Goal: Information Seeking & Learning: Learn about a topic

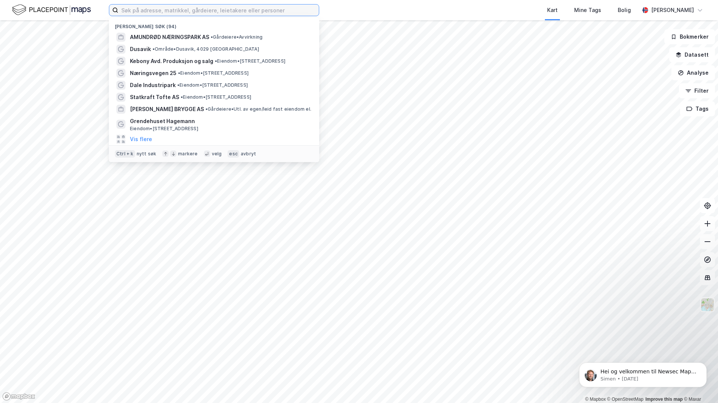
click at [168, 8] on input at bounding box center [218, 10] width 201 height 11
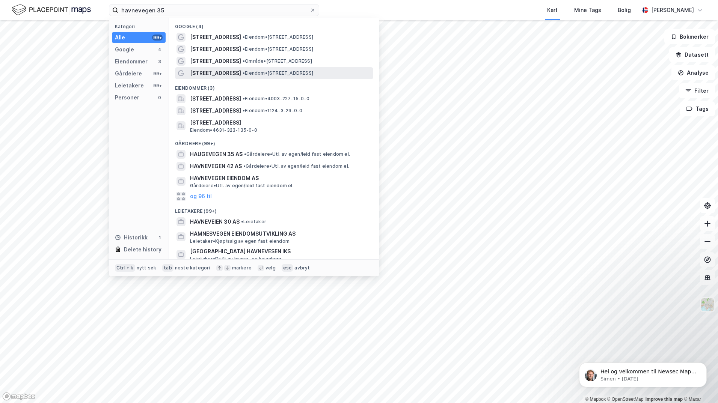
click at [298, 71] on span "• Eiendom • [STREET_ADDRESS]" at bounding box center [278, 73] width 71 height 6
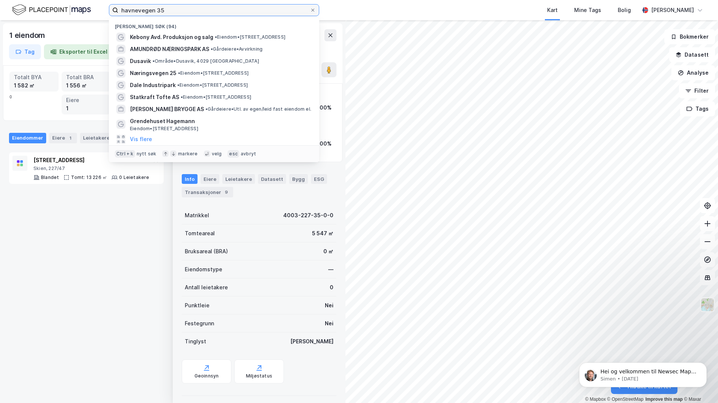
click at [168, 12] on input "havnevegen 35" at bounding box center [214, 10] width 192 height 11
drag, startPoint x: 168, startPoint y: 12, endPoint x: 109, endPoint y: 10, distance: 59.0
click at [109, 10] on label "havnevegen 35" at bounding box center [214, 10] width 210 height 12
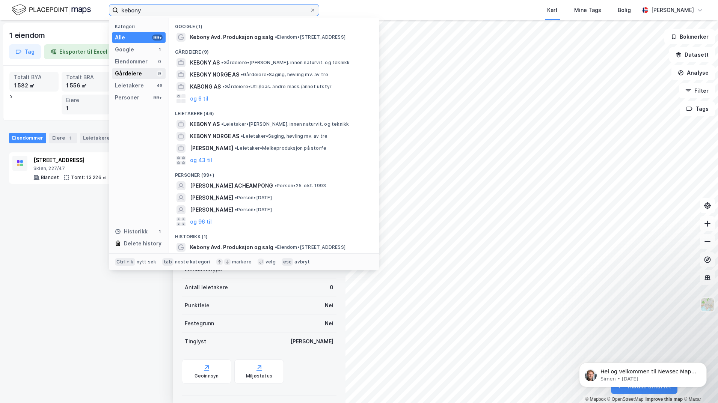
type input "kebony"
click at [124, 71] on div "Gårdeiere" at bounding box center [128, 73] width 27 height 9
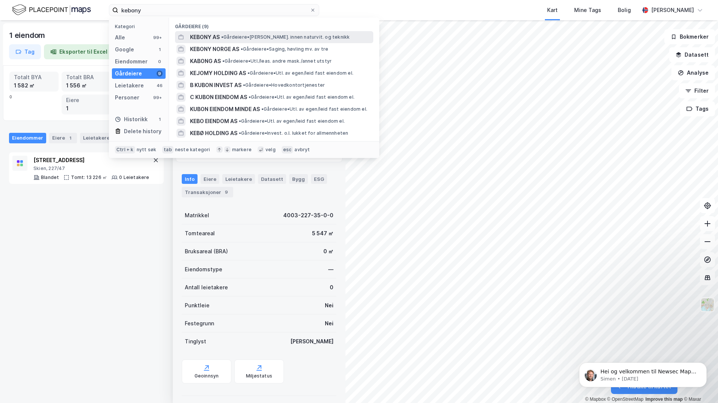
click at [206, 37] on span "KEBONY AS" at bounding box center [205, 37] width 30 height 9
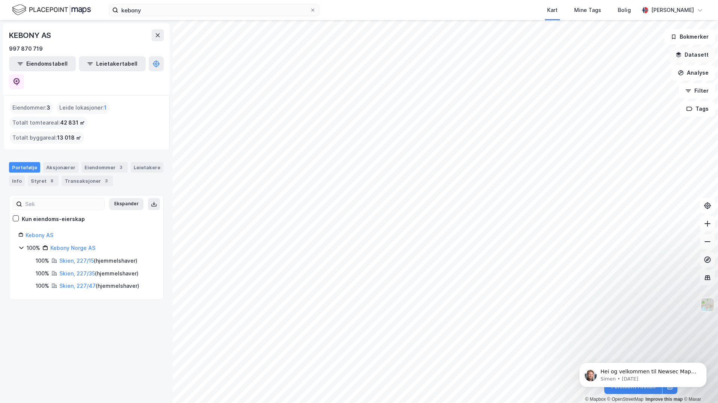
click at [682, 56] on icon "button" at bounding box center [679, 55] width 6 height 6
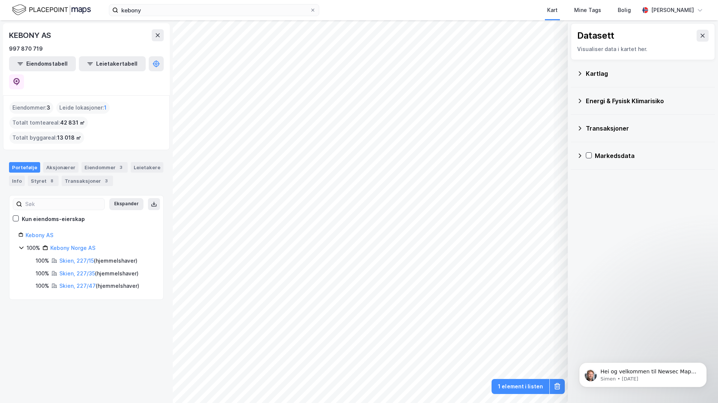
click at [581, 73] on icon at bounding box center [580, 73] width 3 height 4
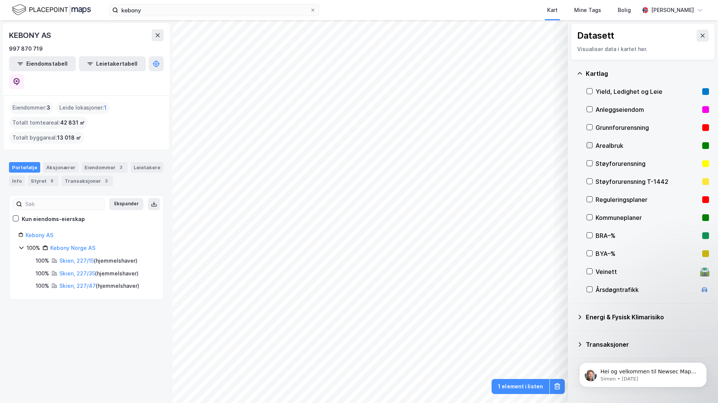
click at [591, 145] on icon at bounding box center [589, 145] width 5 height 5
